Goal: Information Seeking & Learning: Learn about a topic

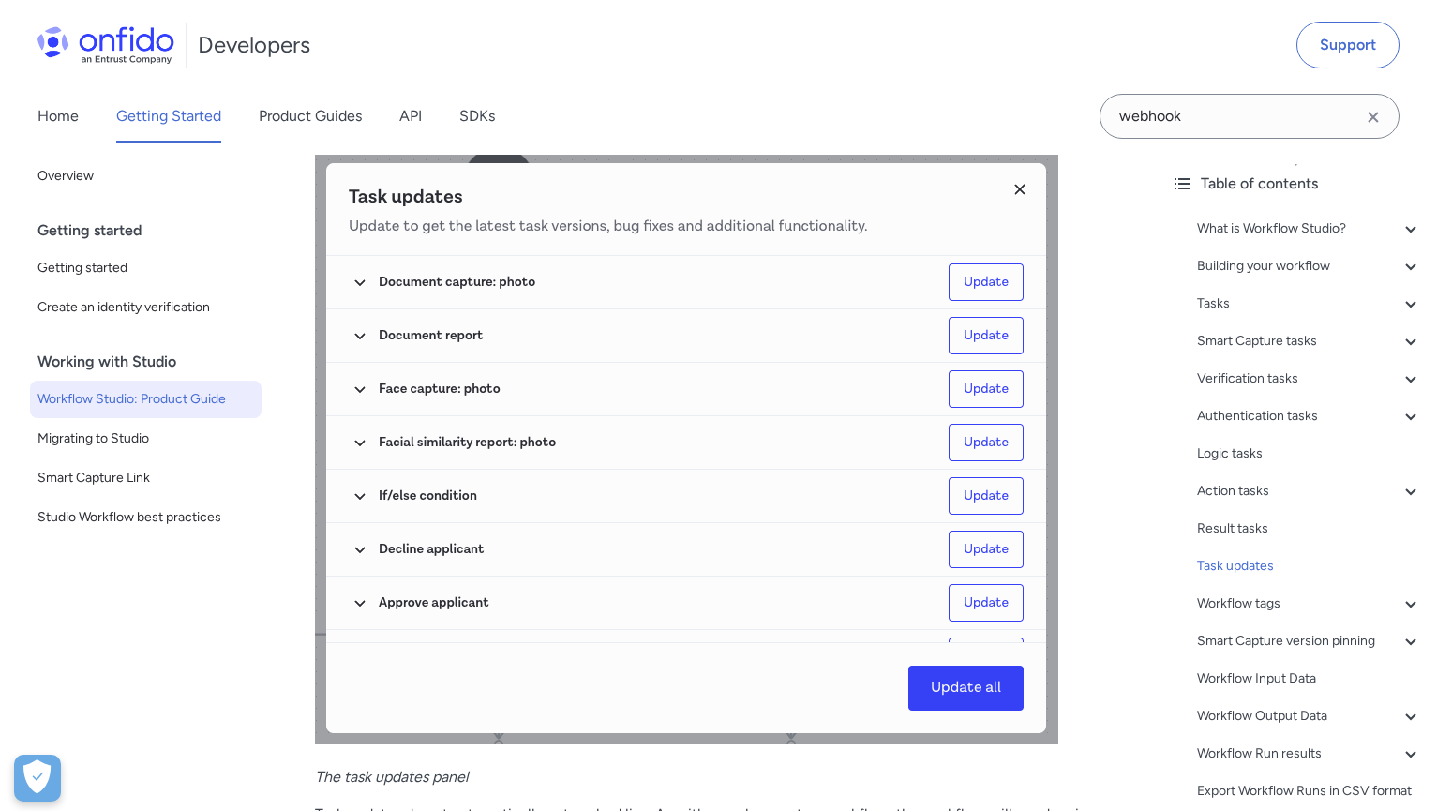
scroll to position [36017, 0]
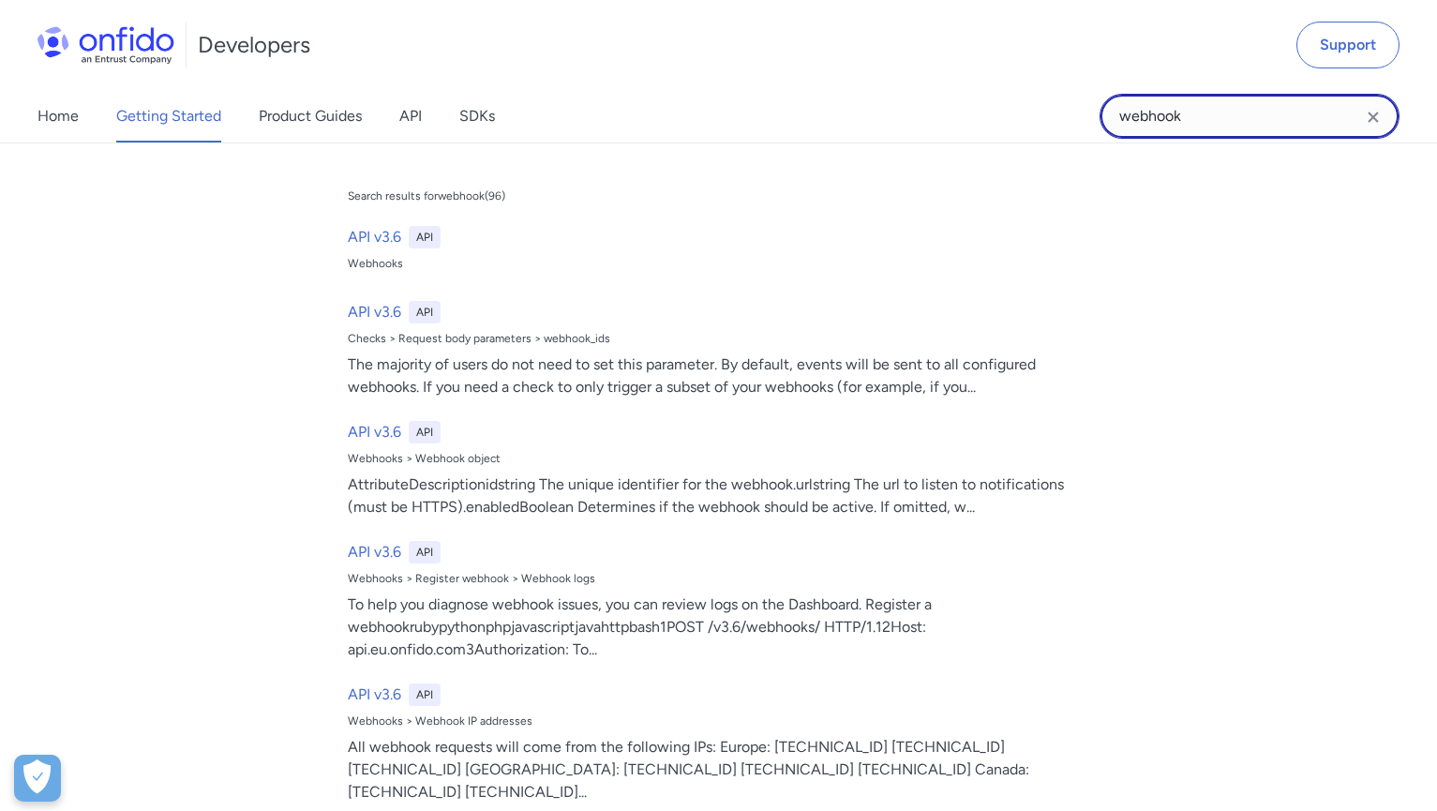
click at [1187, 122] on input "webhook" at bounding box center [1249, 116] width 300 height 45
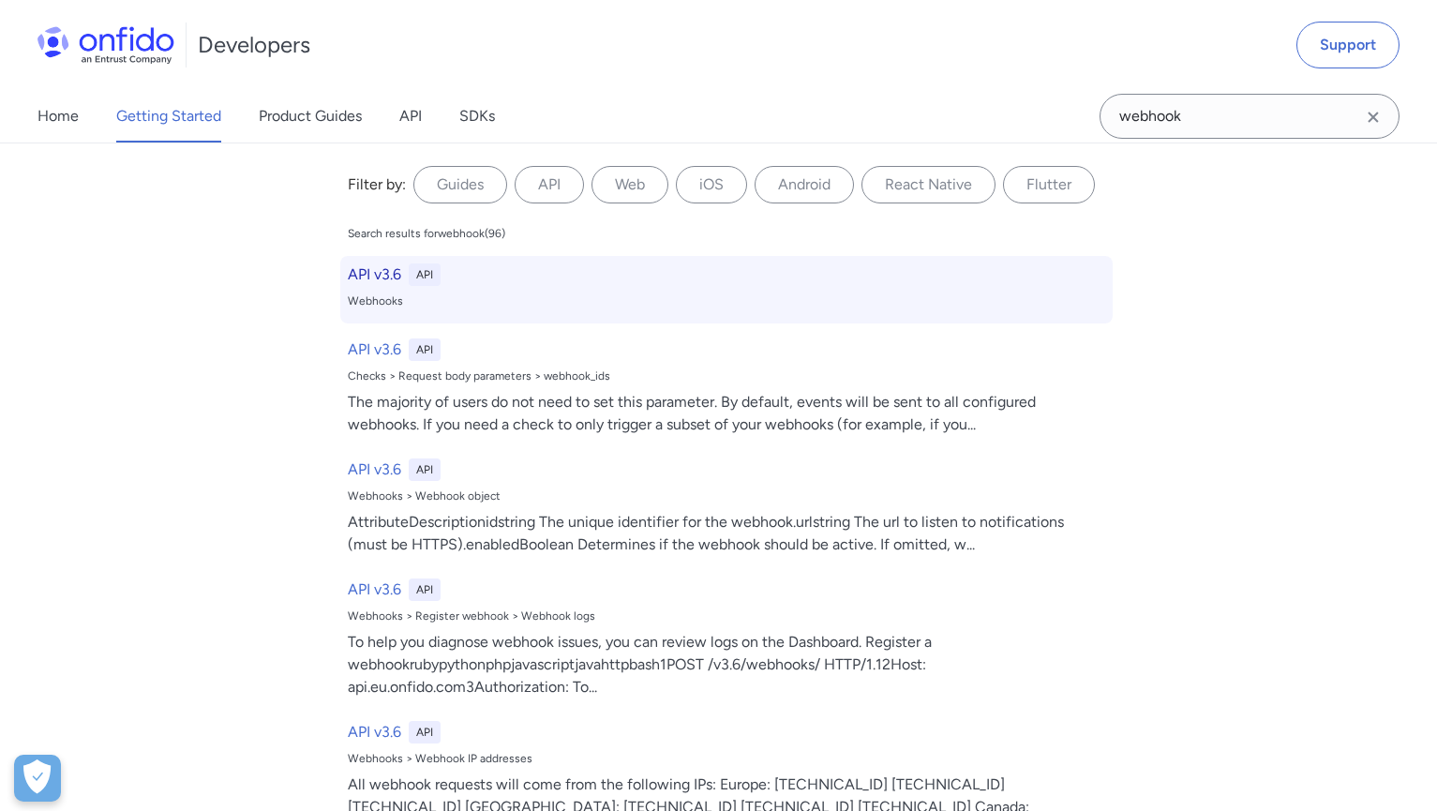
click at [384, 273] on h6 "API v3.6" at bounding box center [374, 274] width 53 height 22
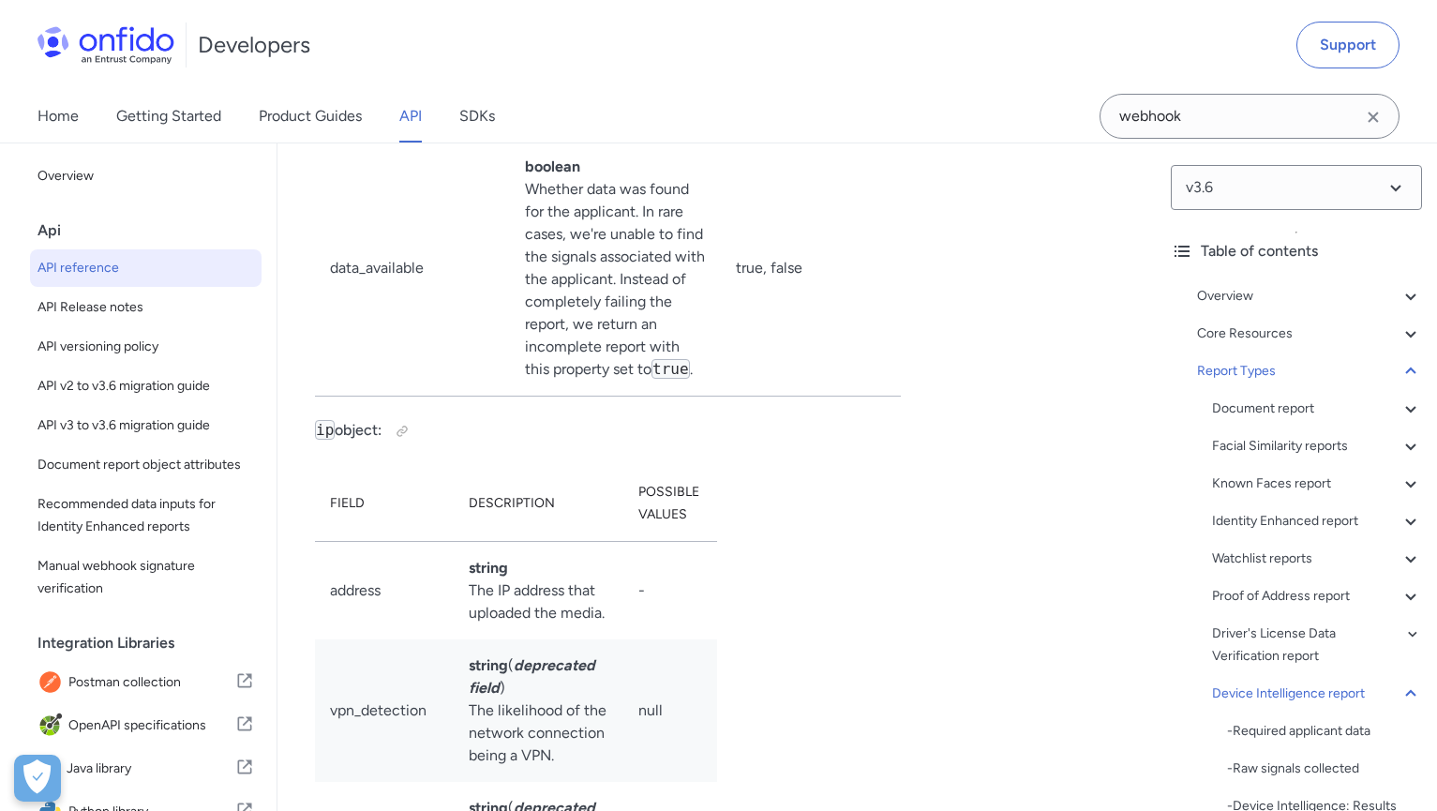
scroll to position [155642, 0]
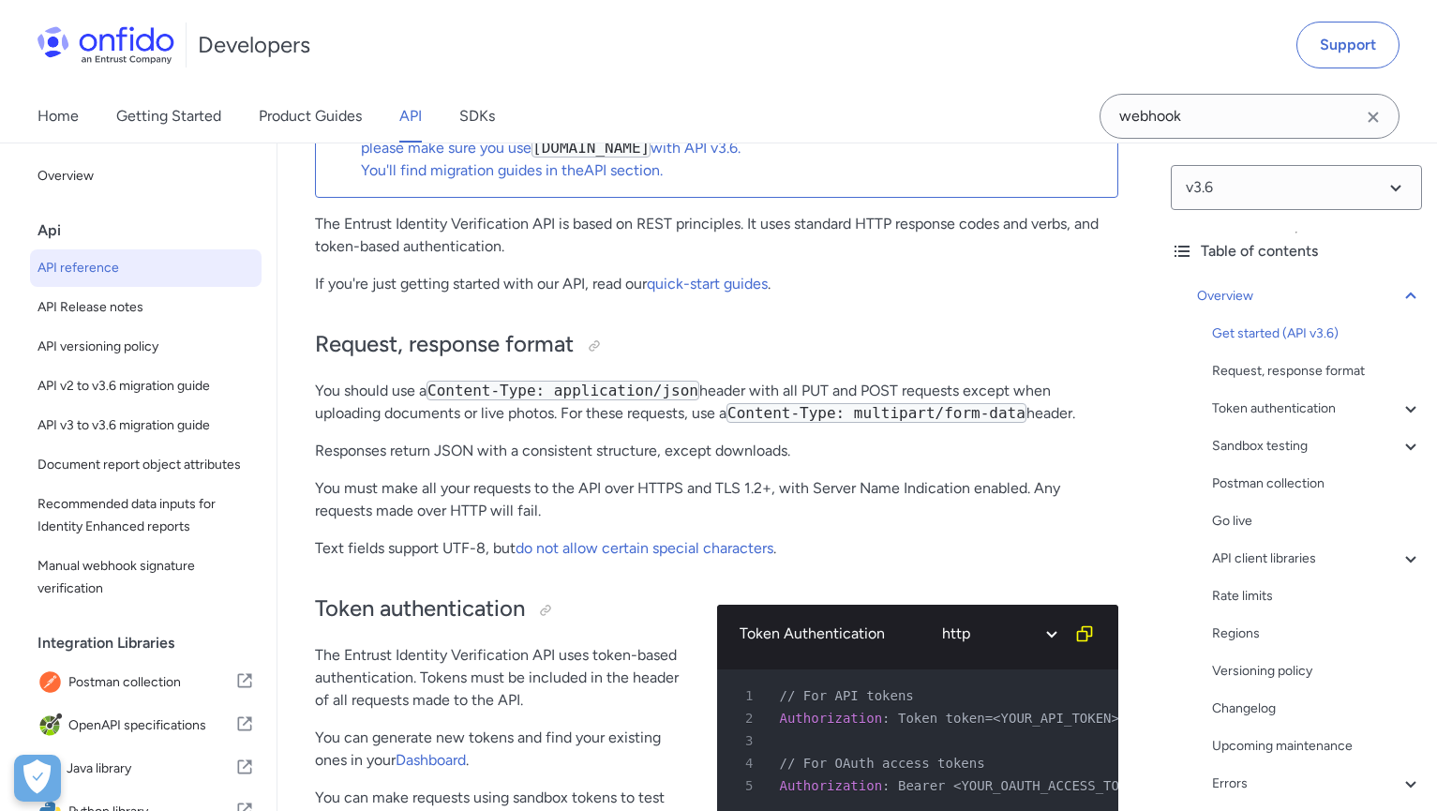
scroll to position [287, 0]
click at [540, 378] on p "You should use a Content-Type: application/json header with all PUT and POST re…" at bounding box center [716, 400] width 803 height 45
click at [652, 329] on h2 "Request, response format" at bounding box center [716, 343] width 803 height 32
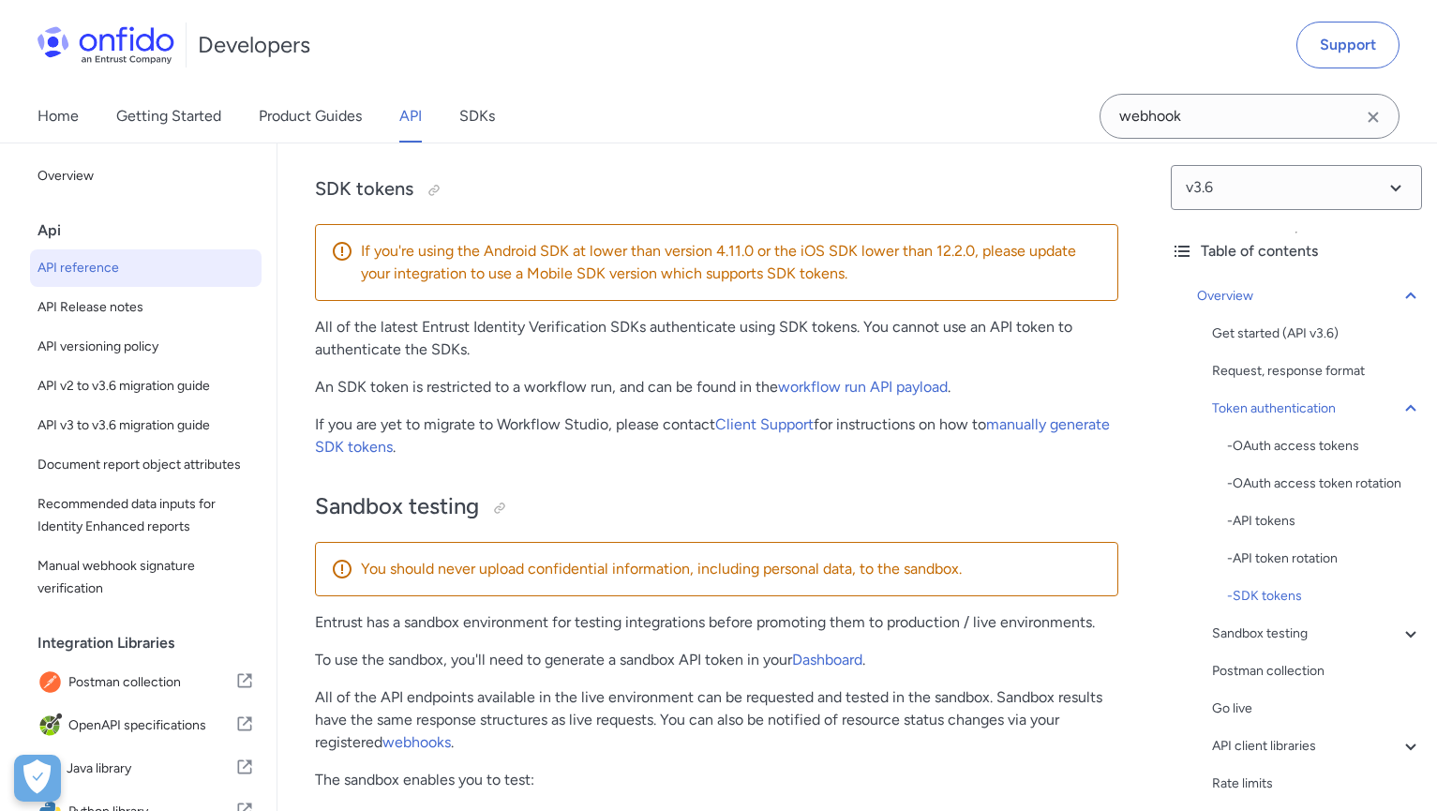
scroll to position [2502, 0]
drag, startPoint x: 313, startPoint y: 187, endPoint x: 459, endPoint y: 186, distance: 146.2
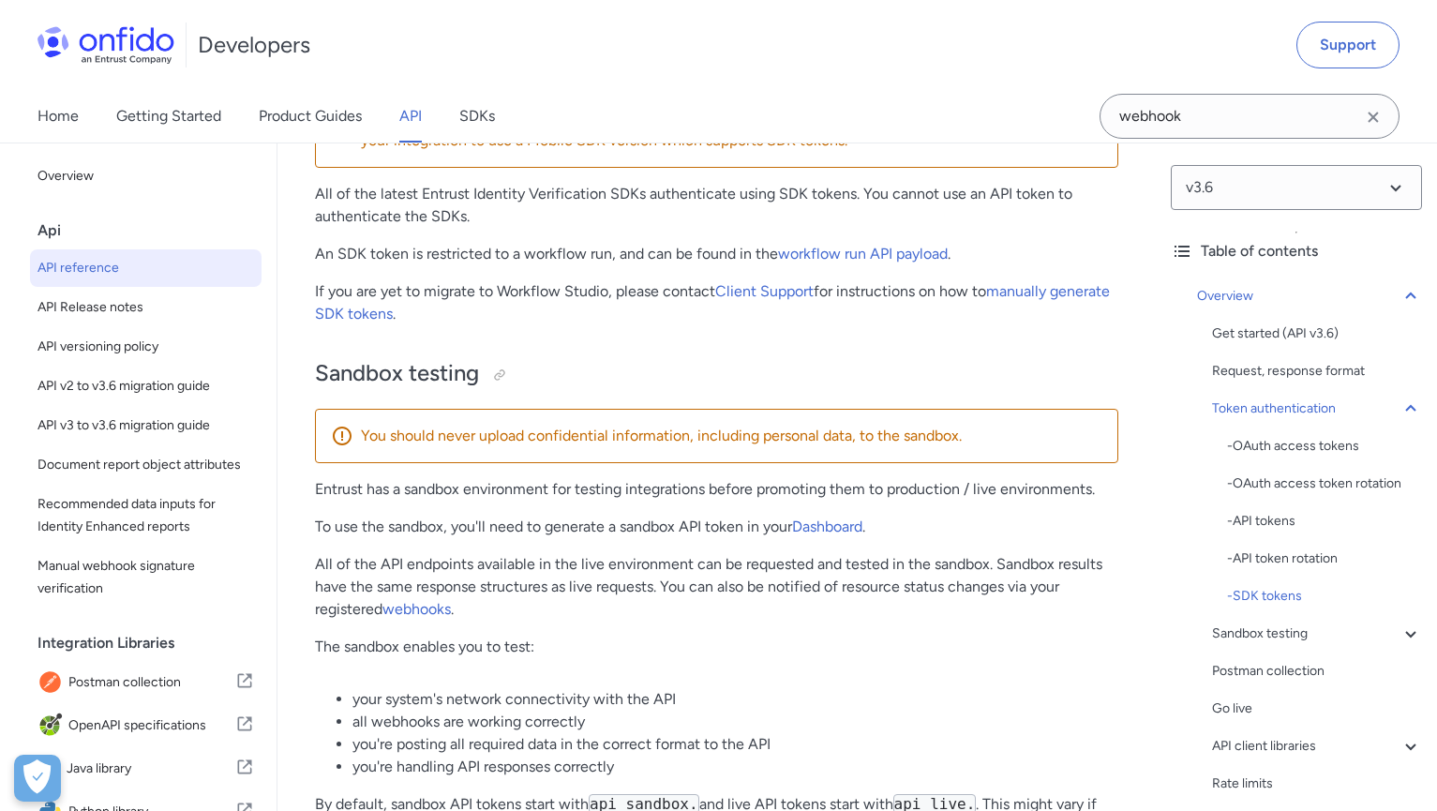
scroll to position [2640, 0]
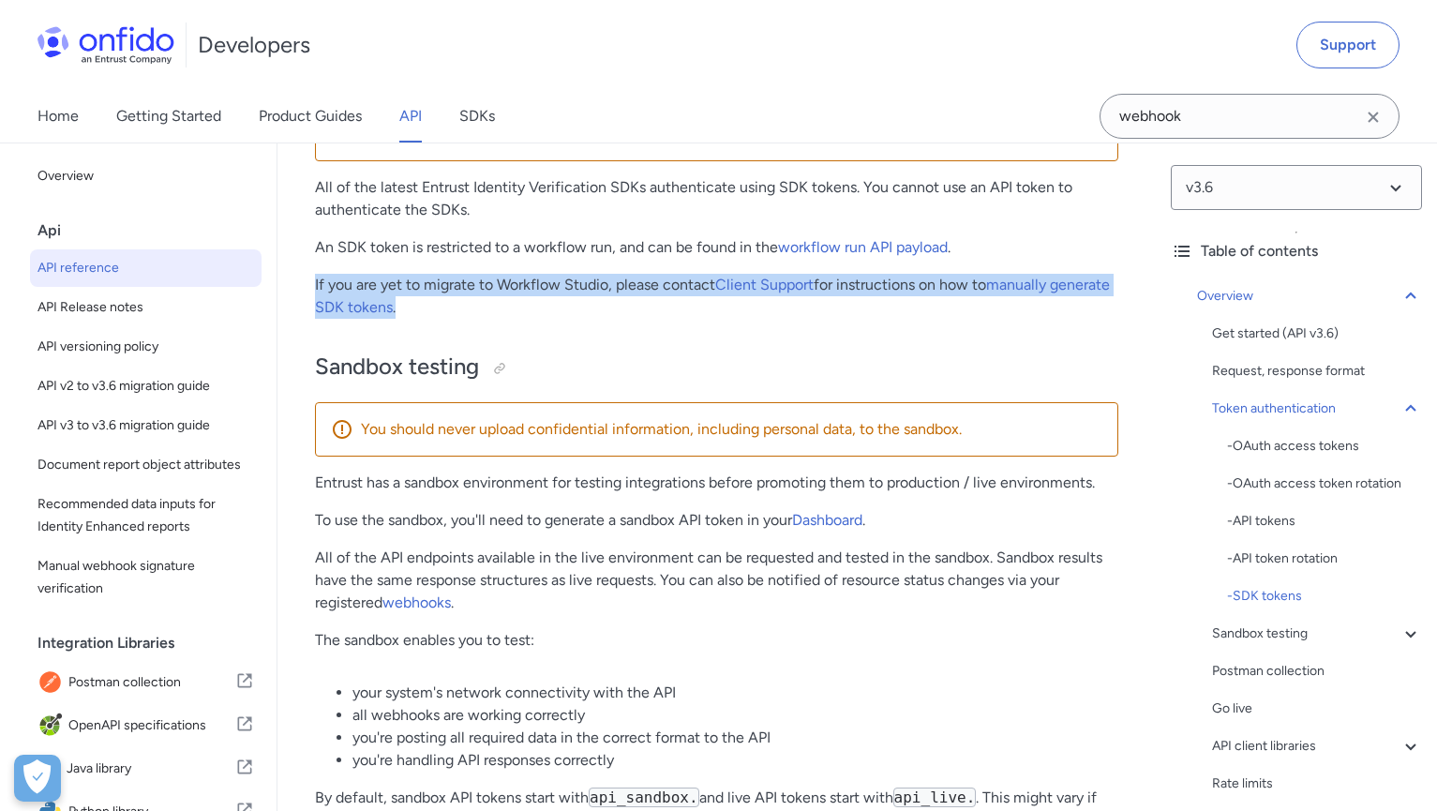
drag, startPoint x: 320, startPoint y: 287, endPoint x: 515, endPoint y: 314, distance: 197.8
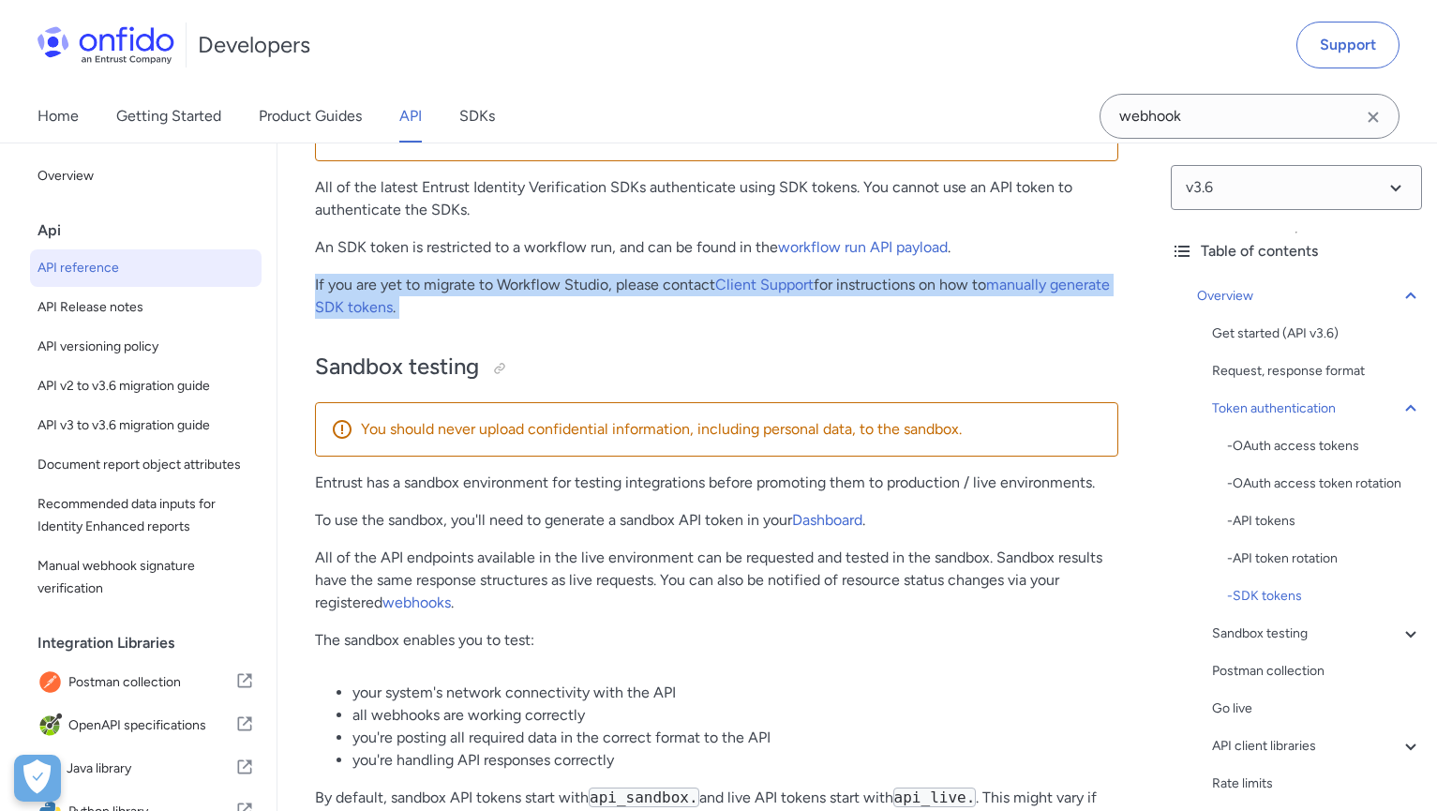
drag, startPoint x: 480, startPoint y: 338, endPoint x: 305, endPoint y: 289, distance: 182.2
drag, startPoint x: 307, startPoint y: 284, endPoint x: 487, endPoint y: 316, distance: 182.8
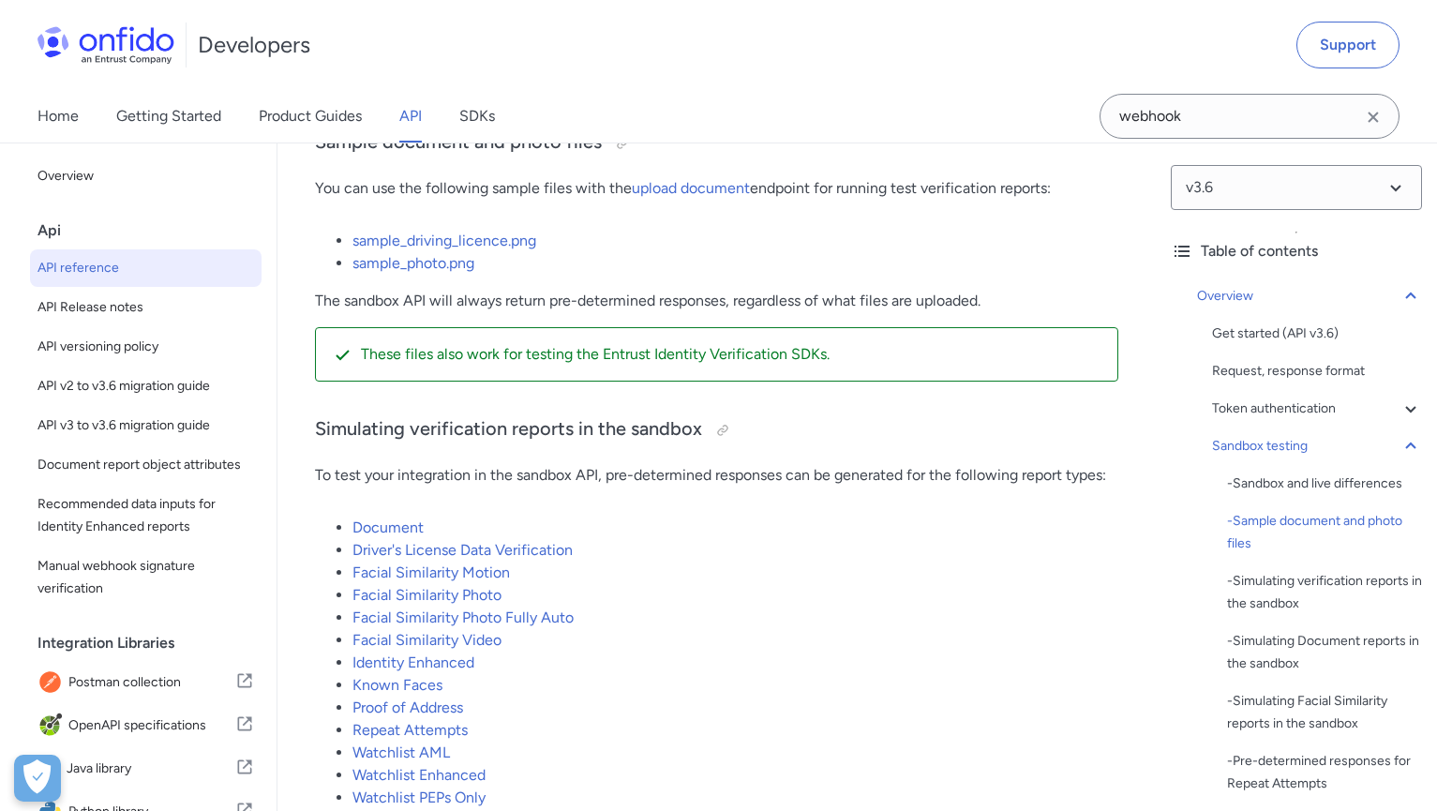
scroll to position [3698, 0]
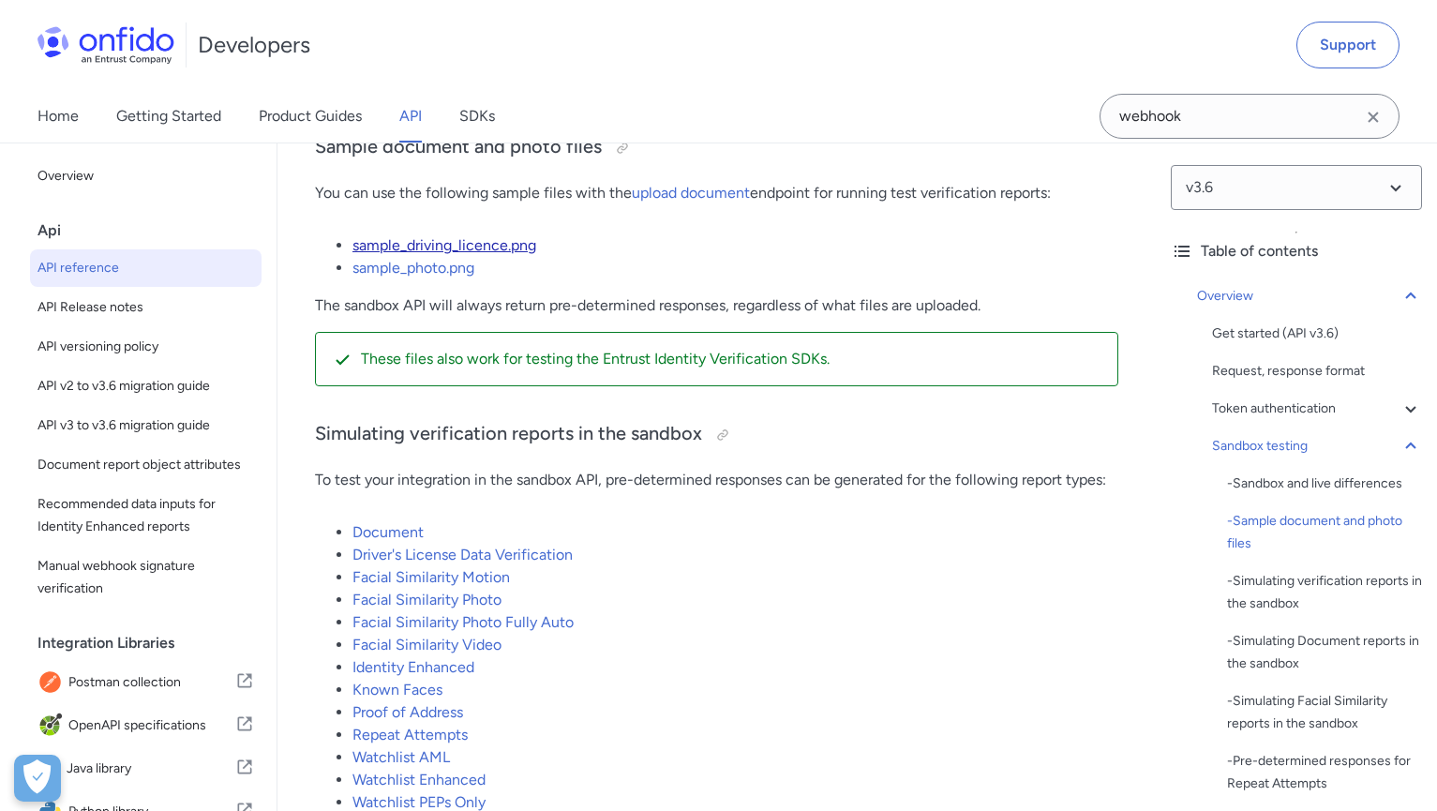
click at [481, 239] on link "sample_driving_licence.png" at bounding box center [444, 245] width 184 height 18
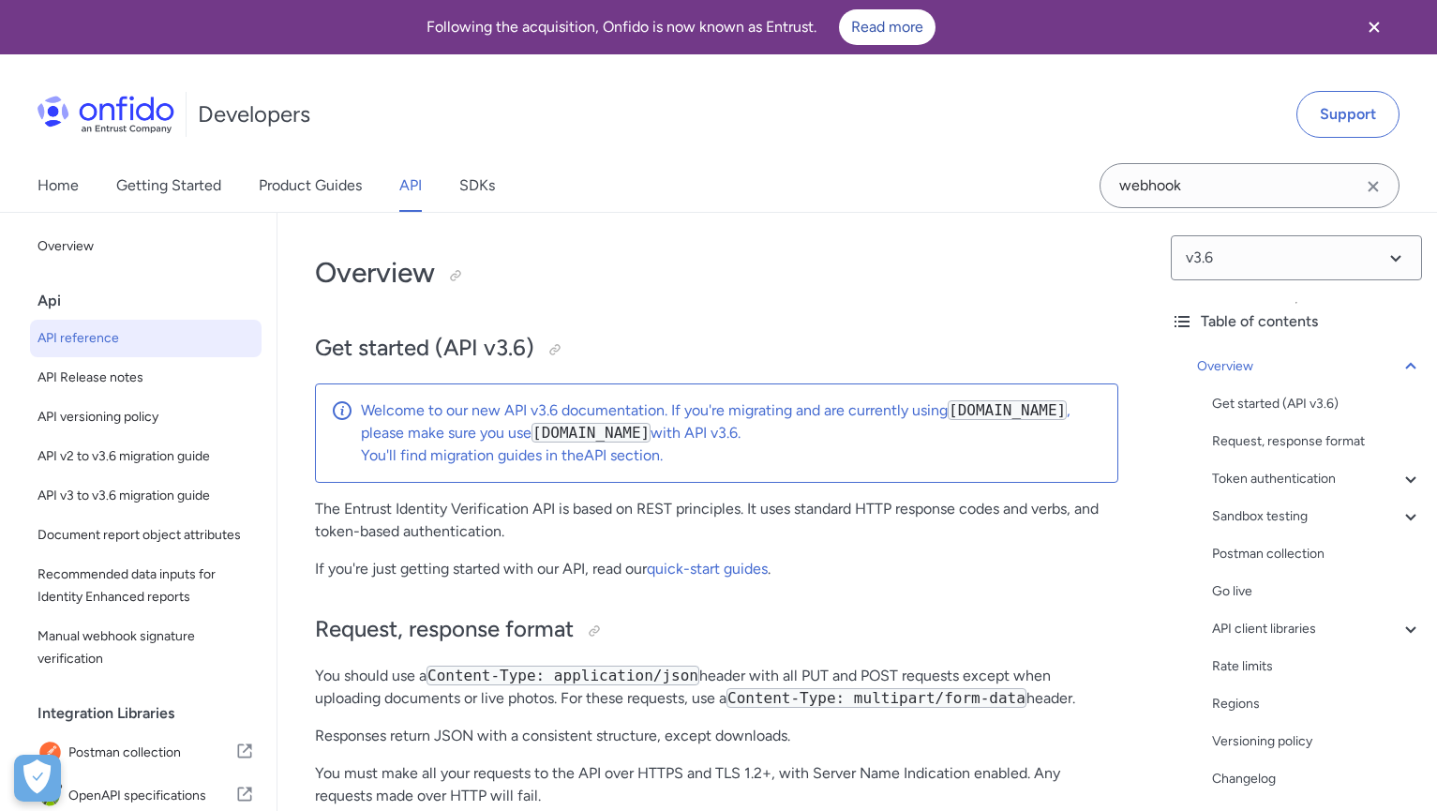
click at [165, 186] on link "Getting Started" at bounding box center [168, 185] width 105 height 52
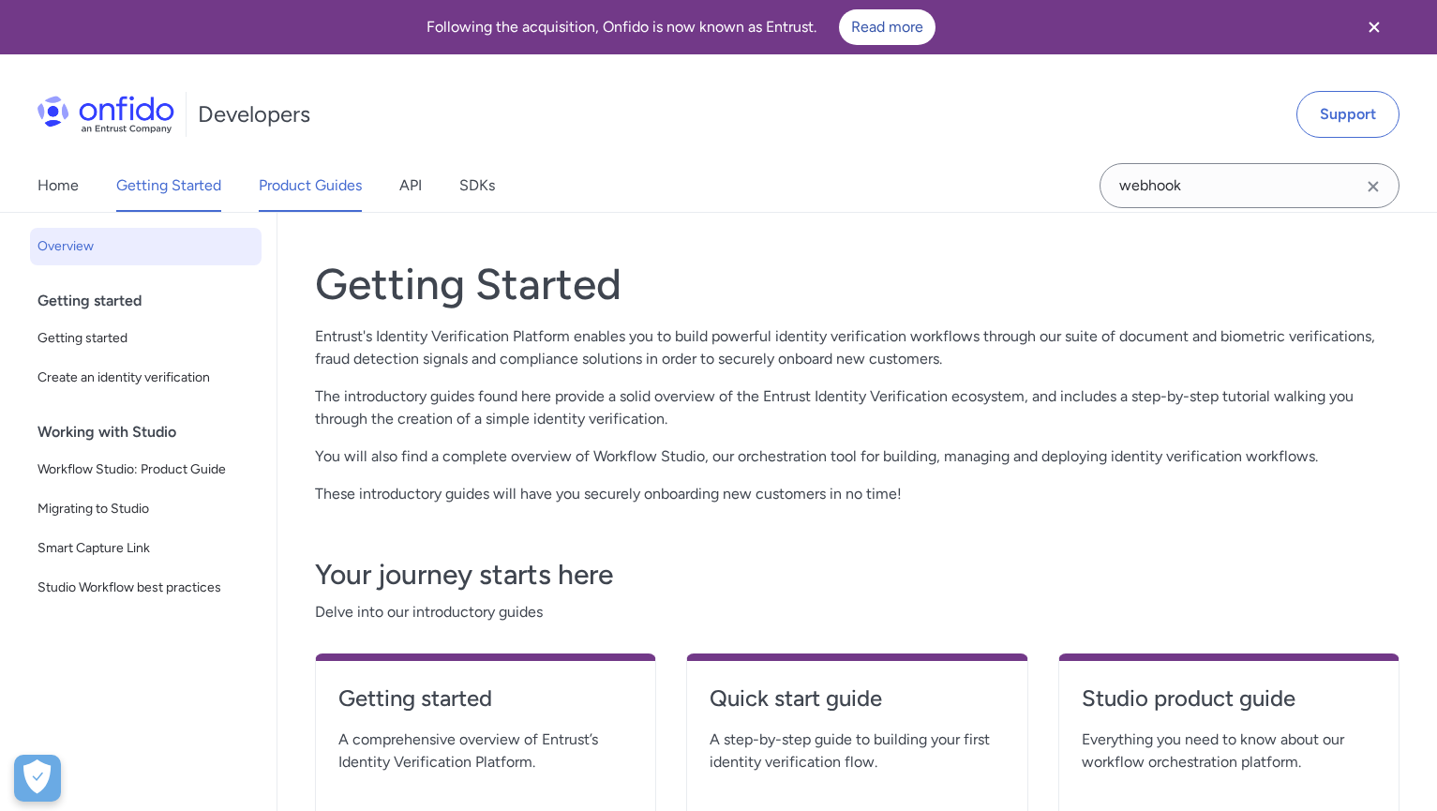
click at [328, 193] on link "Product Guides" at bounding box center [310, 185] width 103 height 52
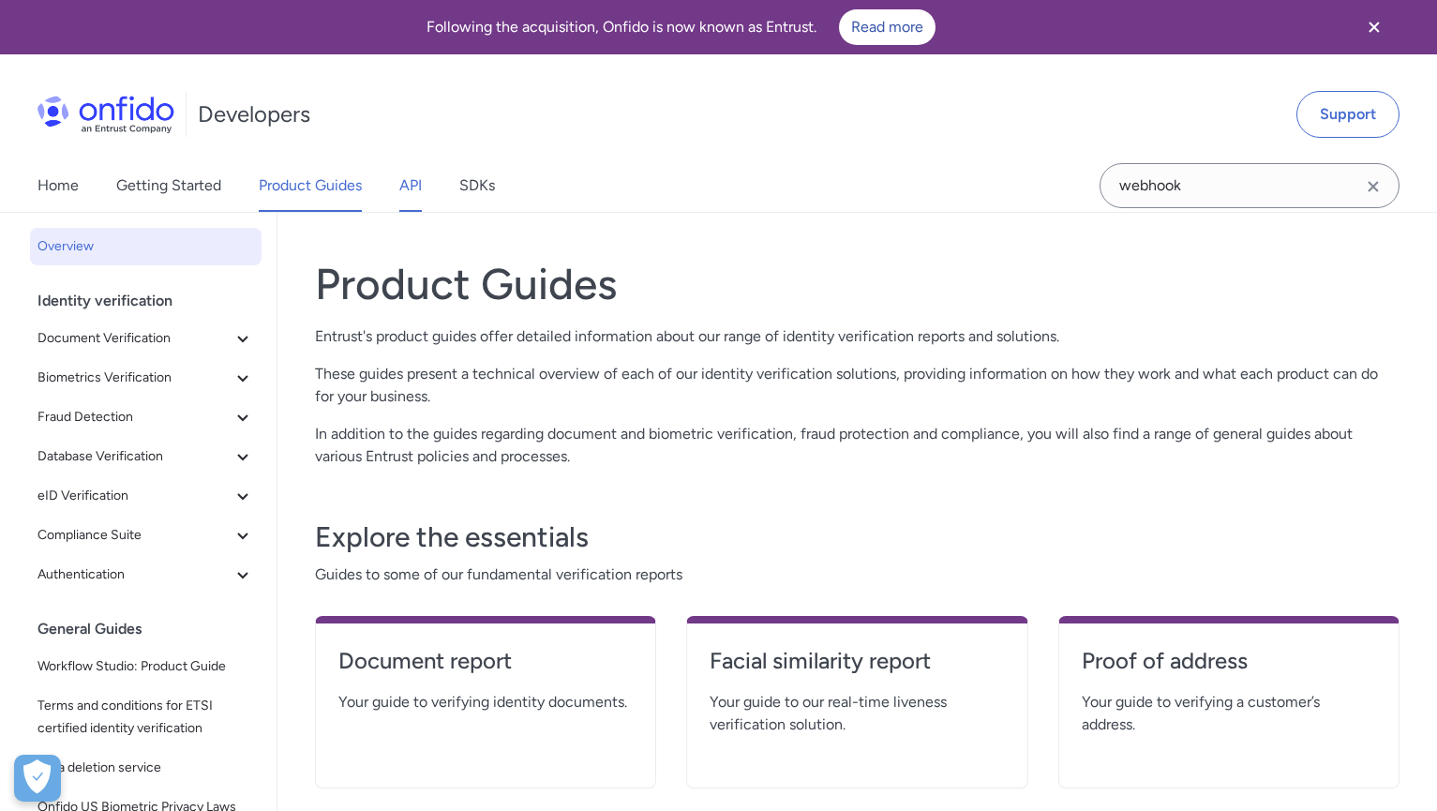
click at [414, 187] on link "API" at bounding box center [410, 185] width 22 height 52
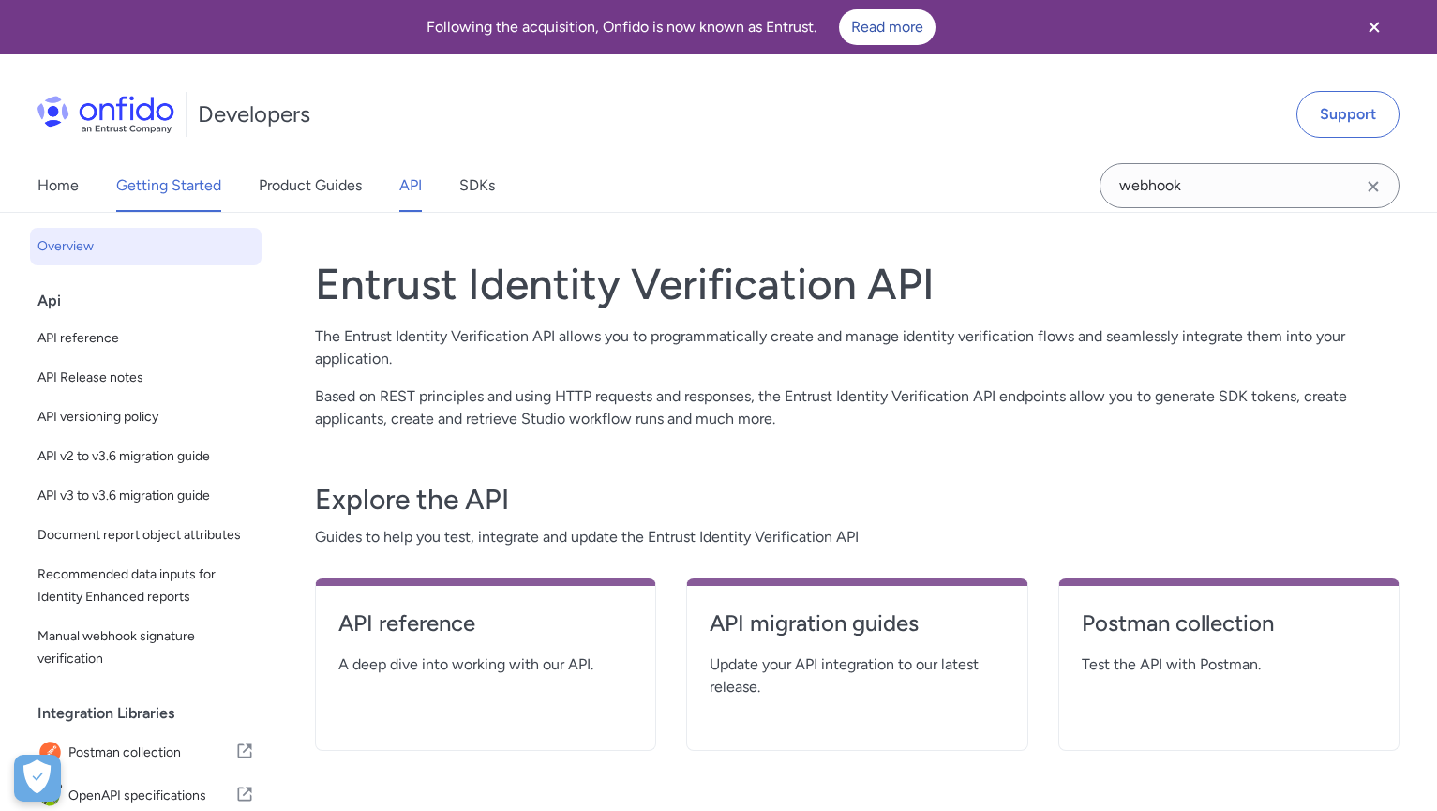
click at [167, 178] on link "Getting Started" at bounding box center [168, 185] width 105 height 52
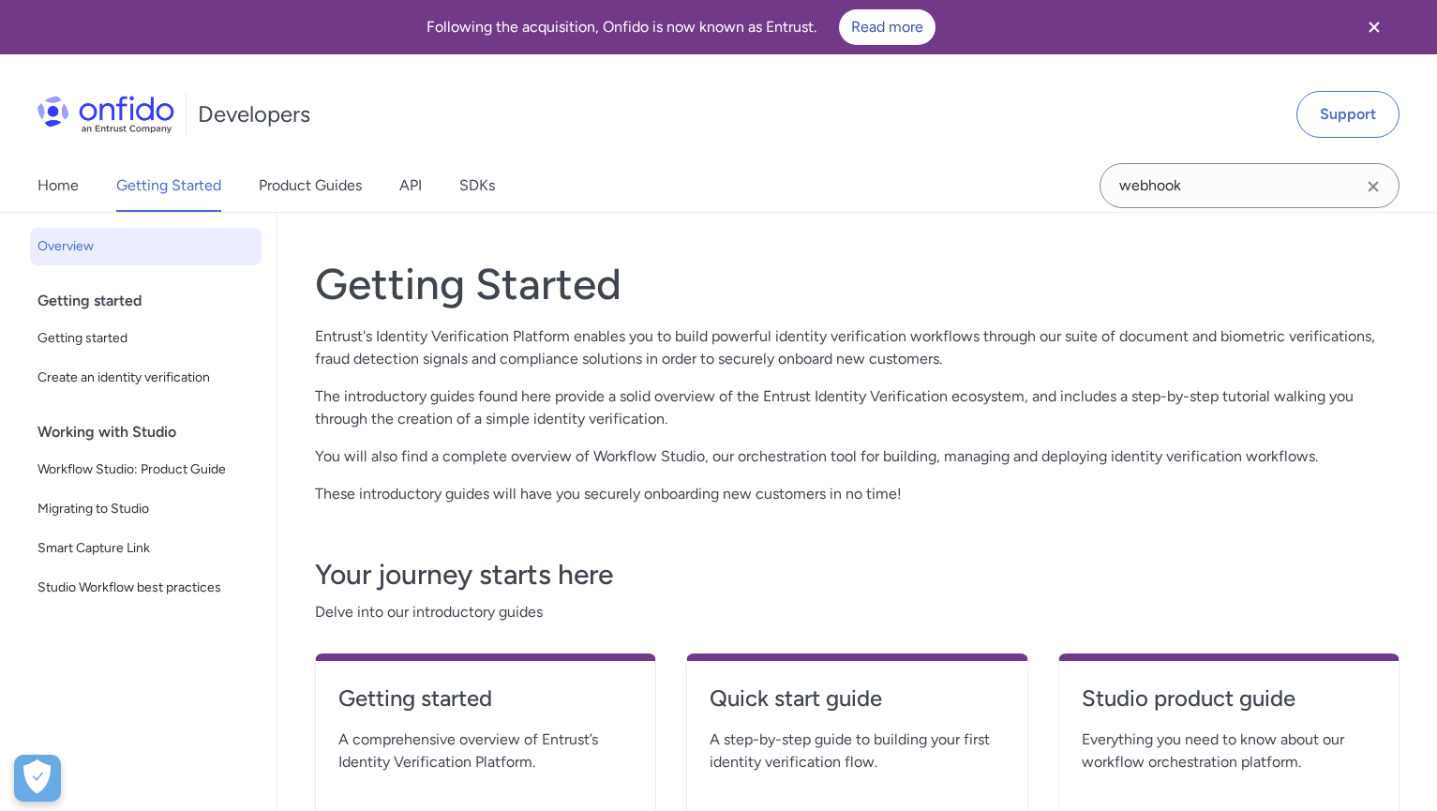
click at [1374, 22] on icon "Close banner" at bounding box center [1374, 27] width 22 height 22
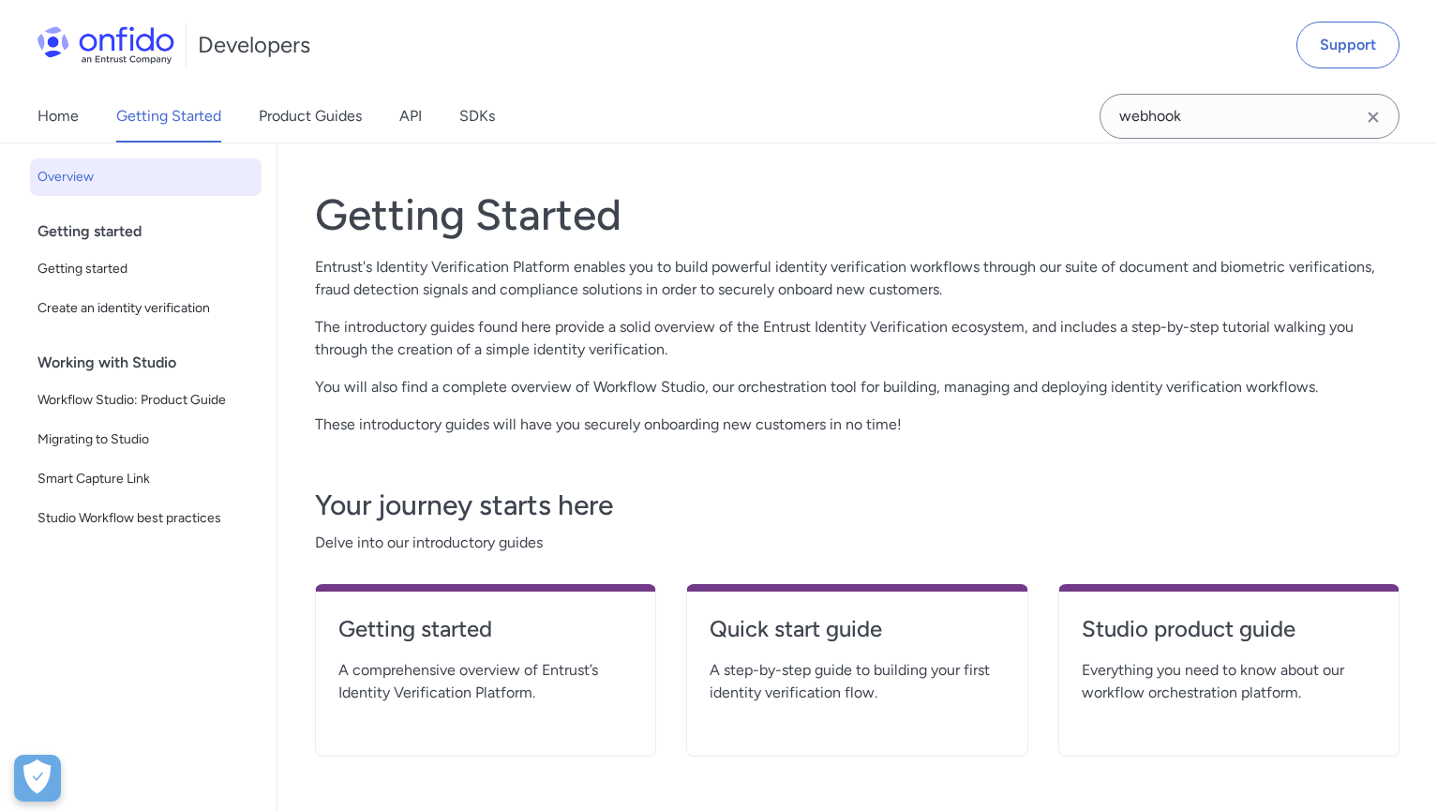
click at [82, 184] on span "Overview" at bounding box center [145, 177] width 217 height 22
click at [62, 181] on span "Overview" at bounding box center [145, 177] width 217 height 22
click at [55, 109] on link "Home" at bounding box center [57, 116] width 41 height 52
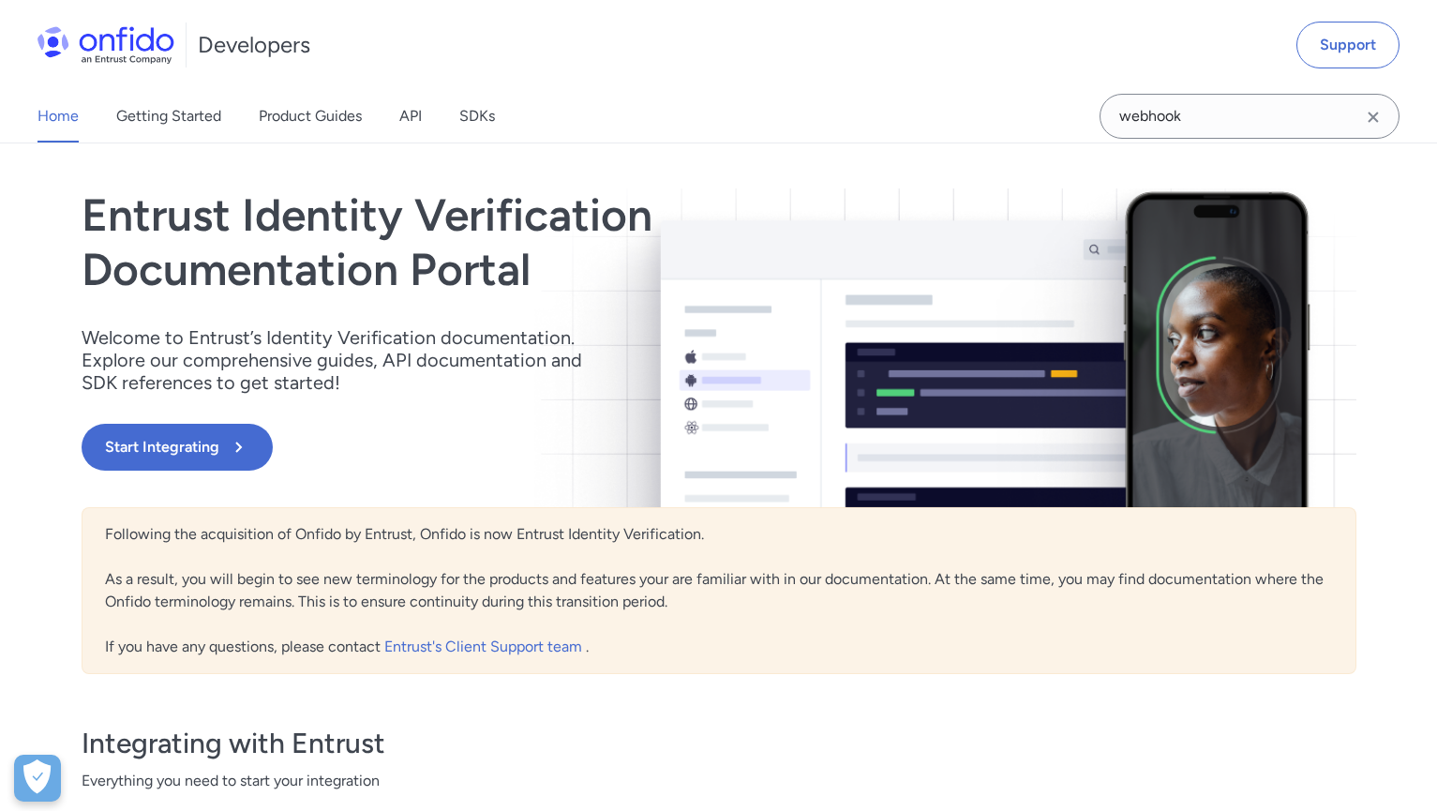
click at [146, 54] on img at bounding box center [105, 44] width 137 height 37
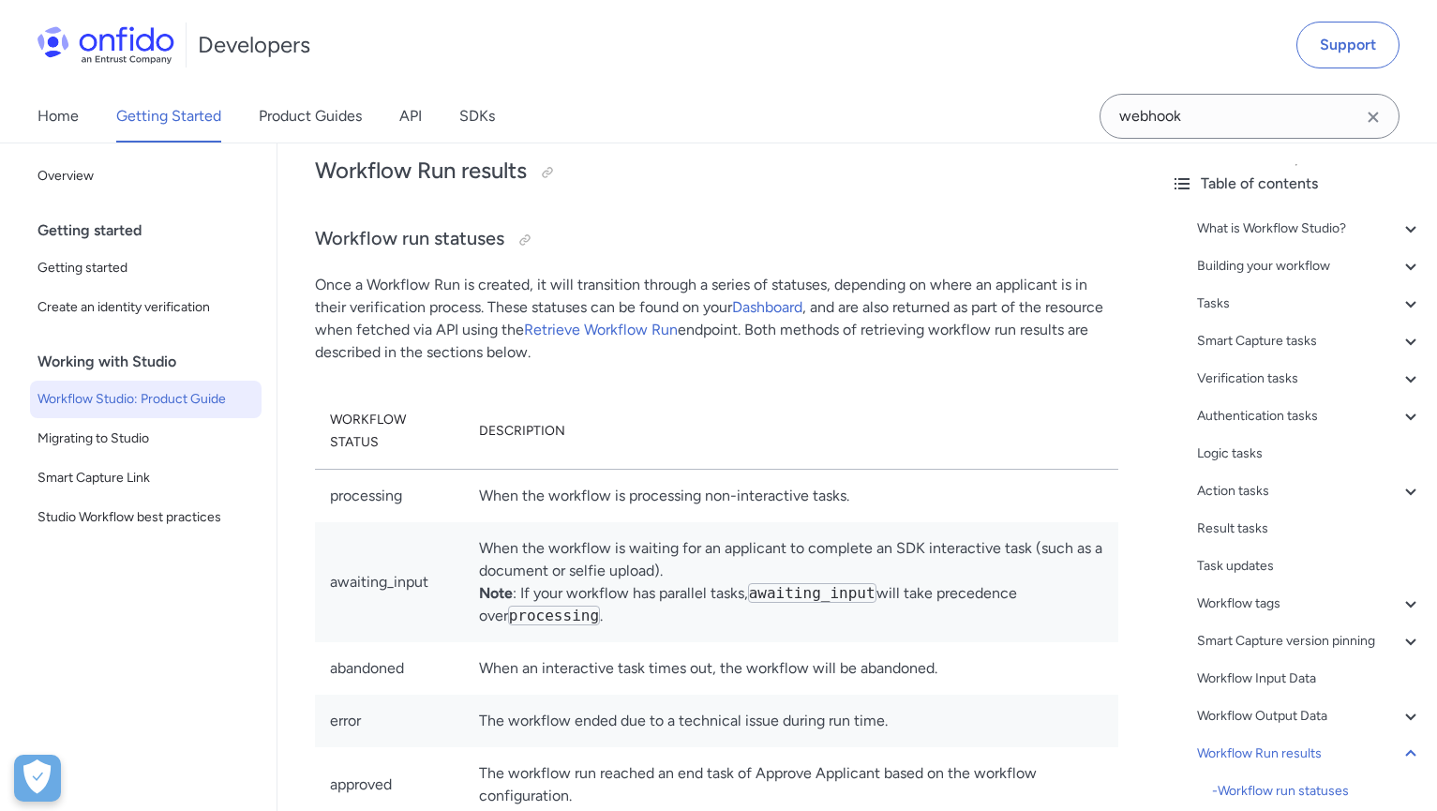
scroll to position [43292, 0]
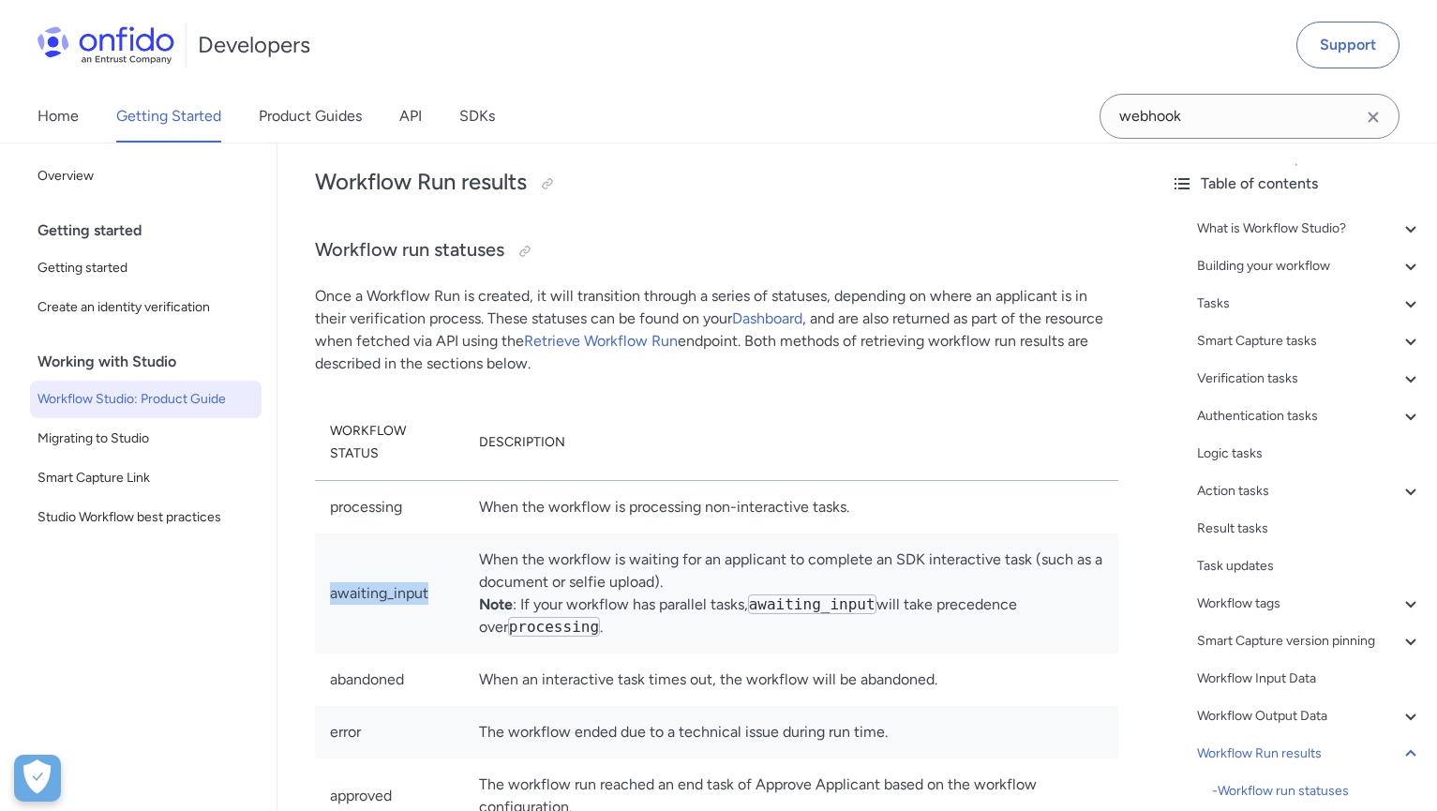
drag, startPoint x: 332, startPoint y: 542, endPoint x: 427, endPoint y: 543, distance: 95.6
click at [427, 543] on td "awaiting_input" at bounding box center [389, 593] width 149 height 120
drag, startPoint x: 329, startPoint y: 629, endPoint x: 322, endPoint y: 615, distance: 15.5
click at [322, 653] on td "abandoned" at bounding box center [389, 679] width 149 height 52
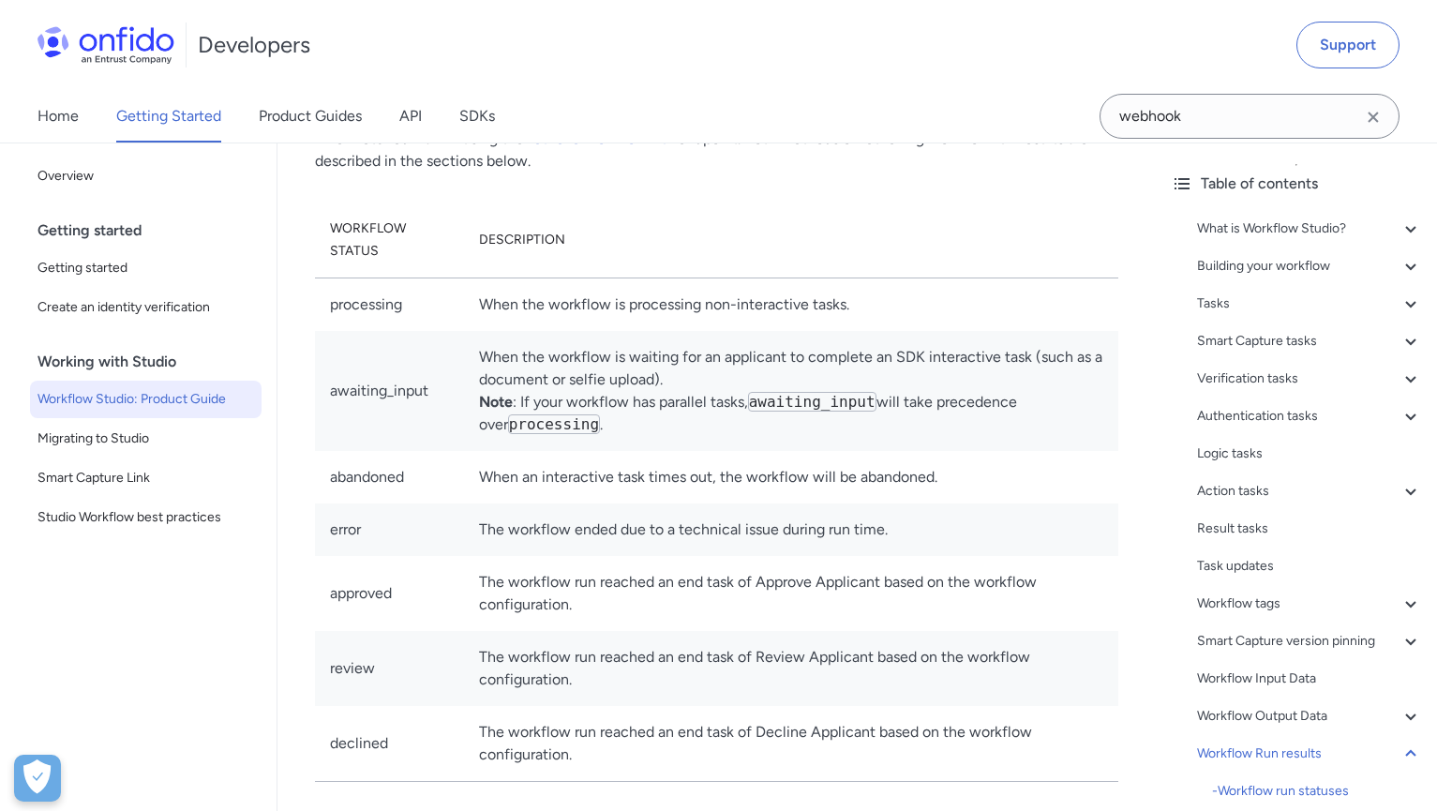
scroll to position [43497, 0]
click at [1192, 115] on input "webhook" at bounding box center [1249, 116] width 300 height 45
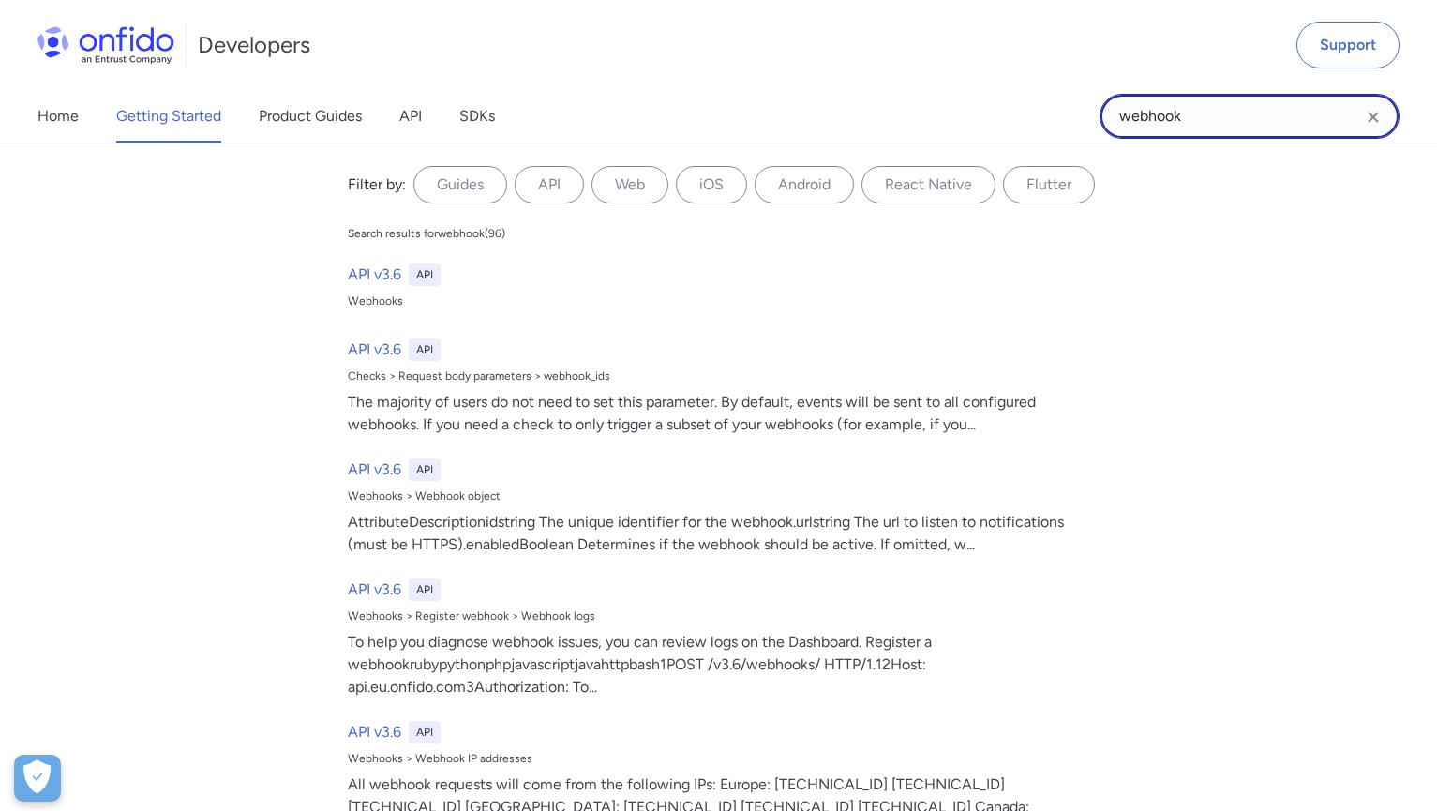
click at [1192, 115] on input "webhook" at bounding box center [1249, 116] width 300 height 45
type input "rejection results"
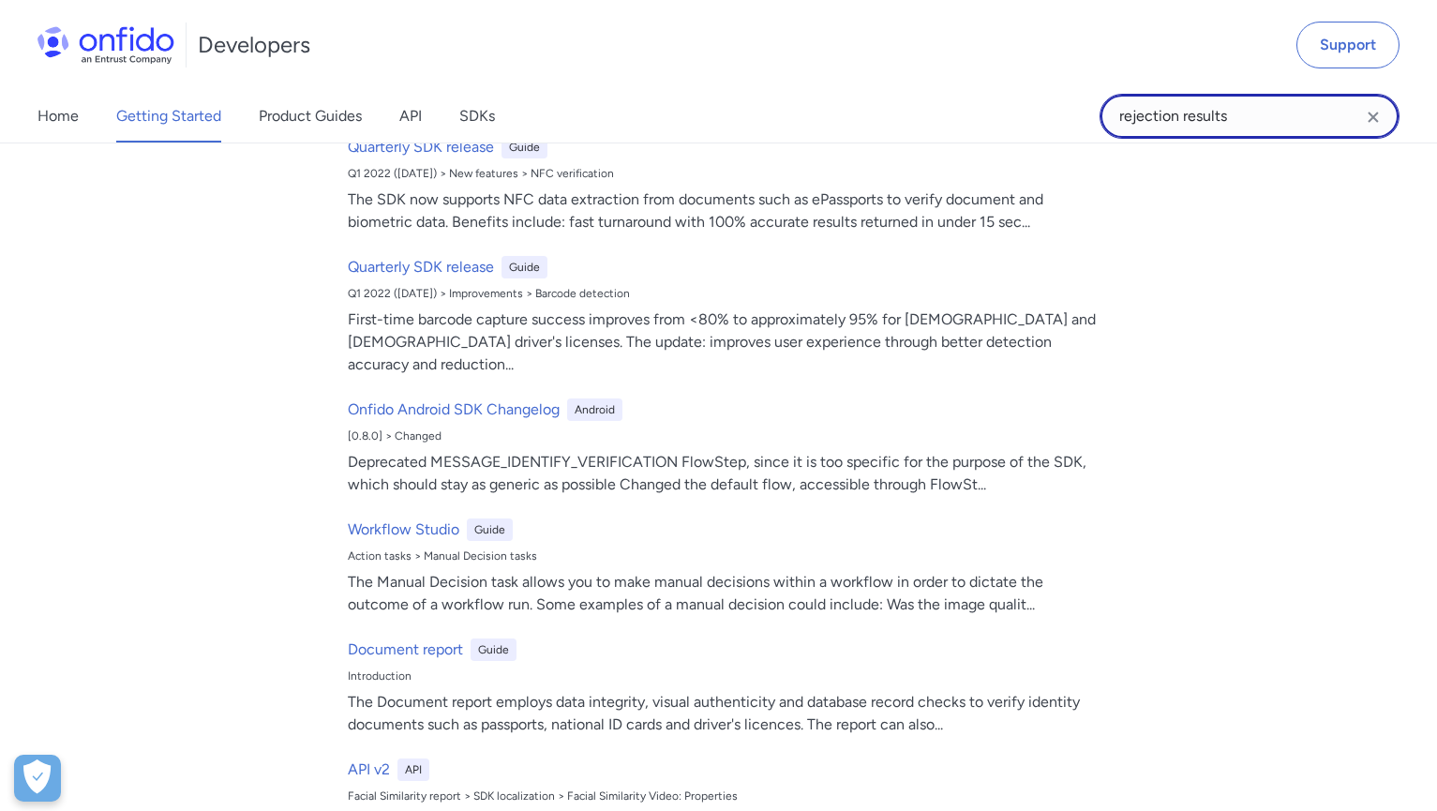
scroll to position [504, 0]
